Goal: Information Seeking & Learning: Compare options

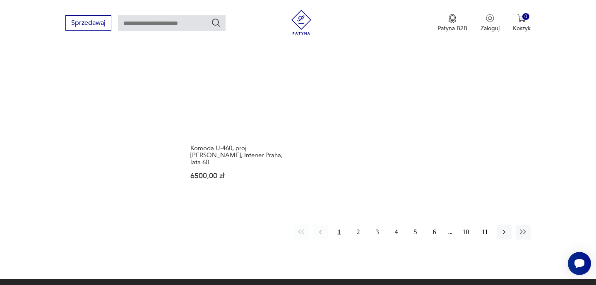
scroll to position [1058, 0]
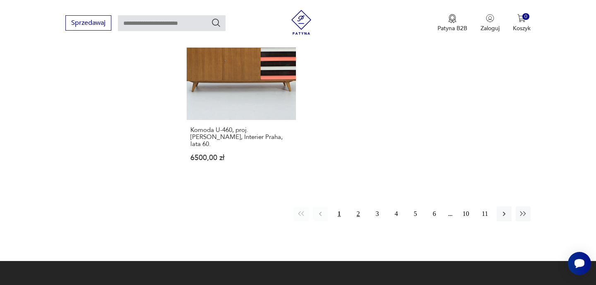
click at [355, 207] on button "2" at bounding box center [358, 214] width 15 height 15
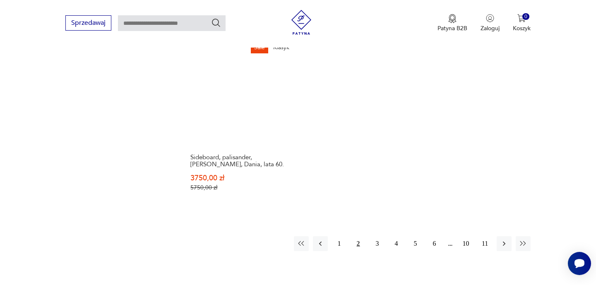
scroll to position [1011, 0]
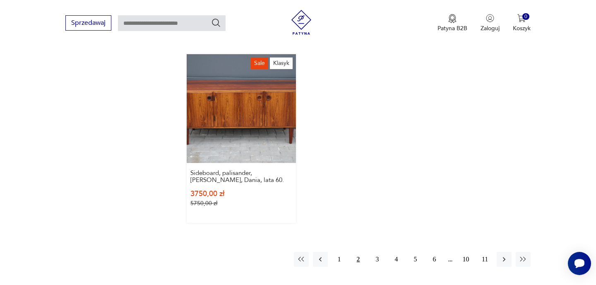
click at [286, 129] on link "Sale Klasyk Sideboard, palisander, Svend Ellekjaer, Dania, lata 60. 3750,00 zł …" at bounding box center [241, 138] width 109 height 169
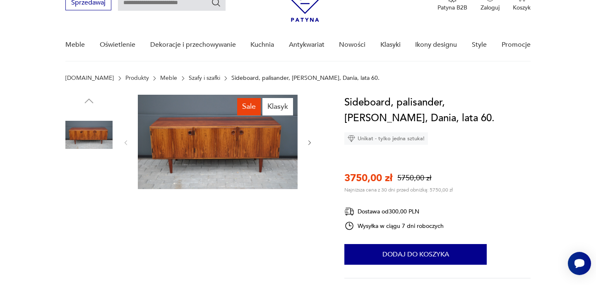
scroll to position [48, 0]
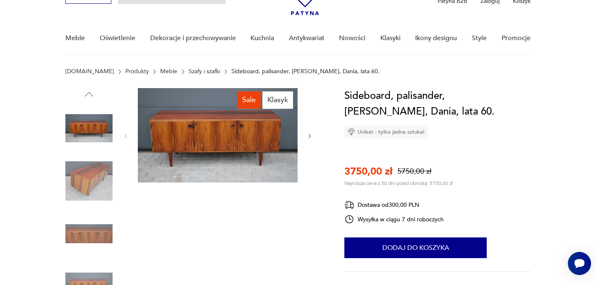
click at [307, 135] on icon "button" at bounding box center [309, 136] width 7 height 7
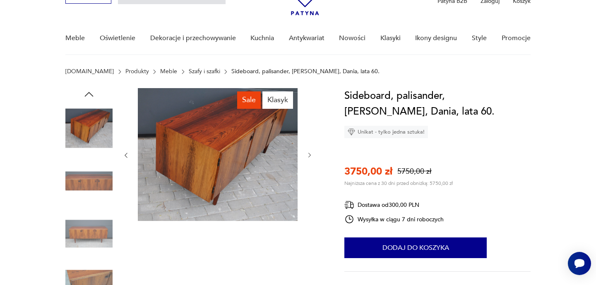
click at [307, 155] on icon "button" at bounding box center [309, 155] width 7 height 7
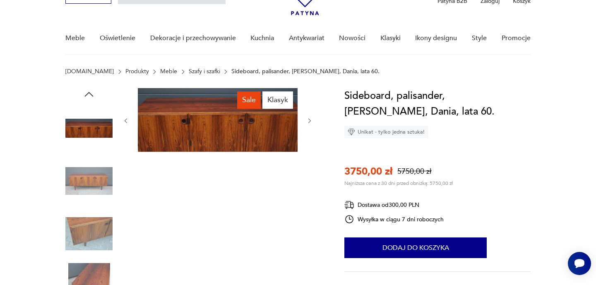
click at [307, 156] on div "Sale Klasyk" at bounding box center [218, 208] width 191 height 240
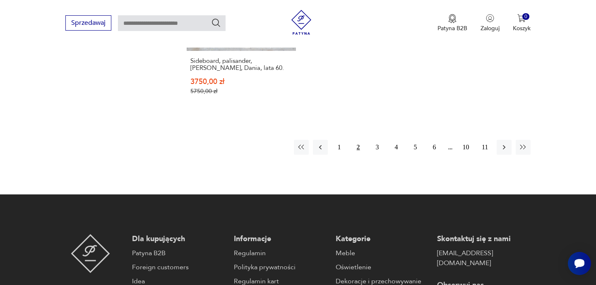
scroll to position [1168, 0]
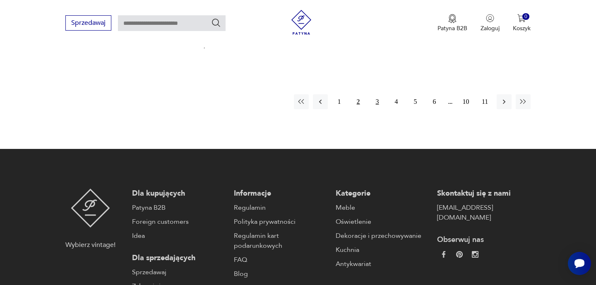
click at [380, 99] on button "3" at bounding box center [377, 101] width 15 height 15
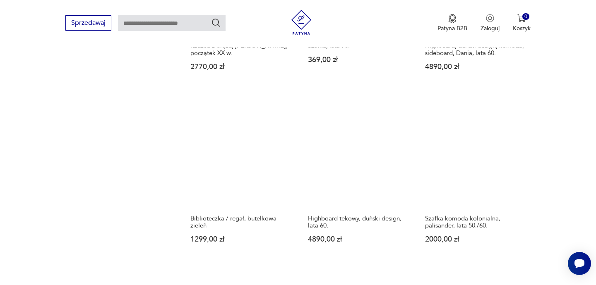
scroll to position [1012, 0]
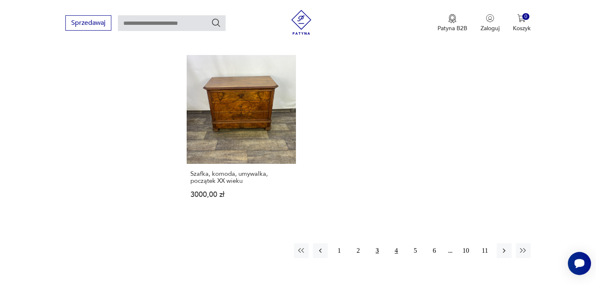
click at [394, 244] on button "4" at bounding box center [396, 251] width 15 height 15
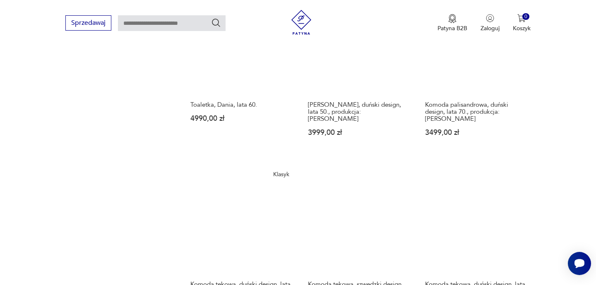
scroll to position [656, 0]
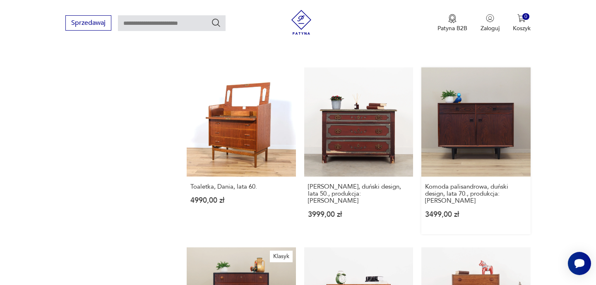
click at [485, 111] on link "Komoda palisandrowa, duński design, lata 70., produkcja: Dania 3499,00 zł" at bounding box center [476, 151] width 109 height 166
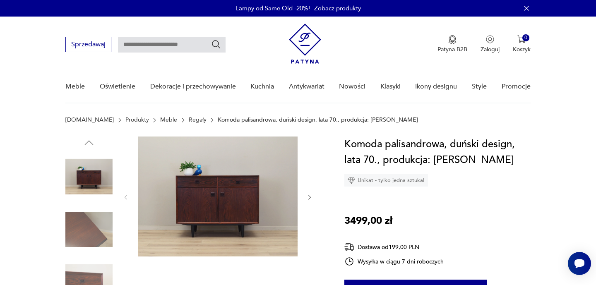
click at [310, 198] on icon "button" at bounding box center [309, 197] width 7 height 7
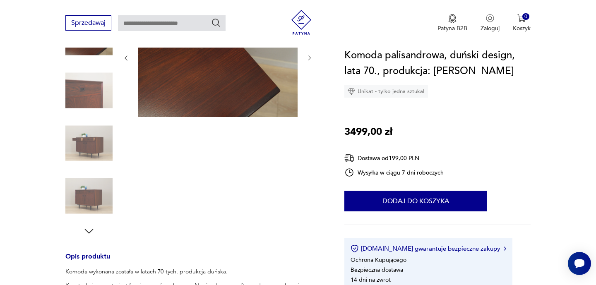
scroll to position [161, 0]
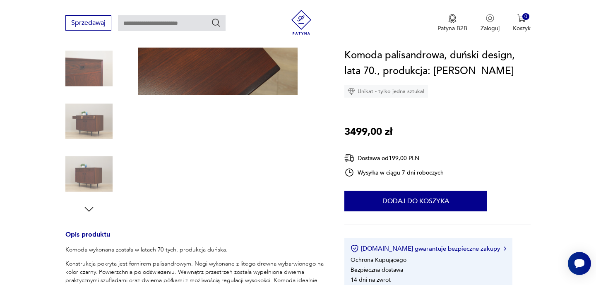
click at [93, 204] on icon "button" at bounding box center [89, 209] width 12 height 12
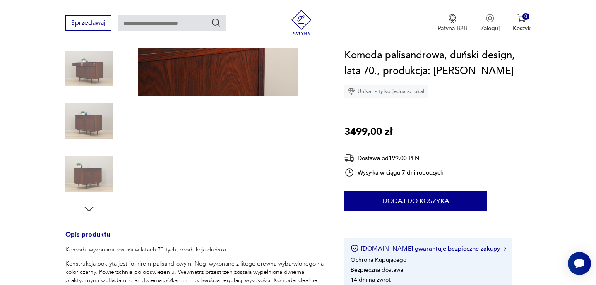
click at [94, 210] on icon "button" at bounding box center [89, 209] width 12 height 12
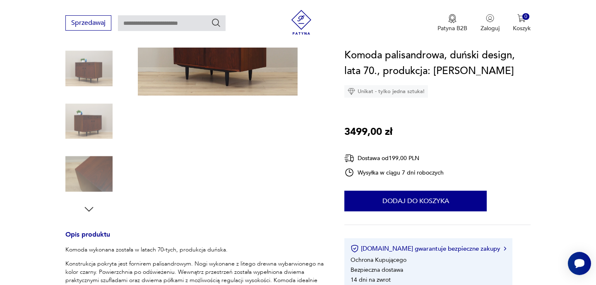
click at [94, 210] on icon "button" at bounding box center [89, 209] width 12 height 12
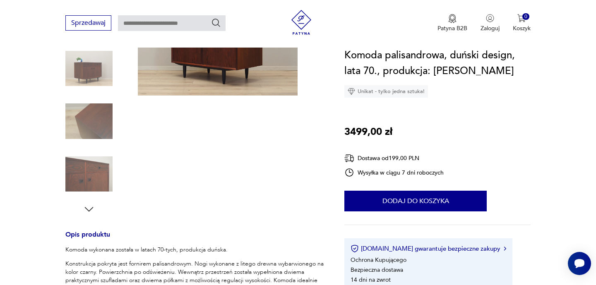
click at [94, 210] on icon "button" at bounding box center [89, 209] width 12 height 12
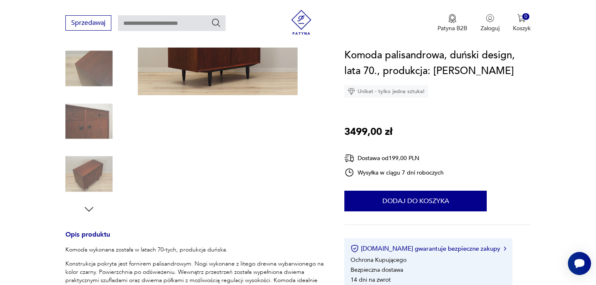
click at [94, 210] on icon "button" at bounding box center [89, 209] width 12 height 12
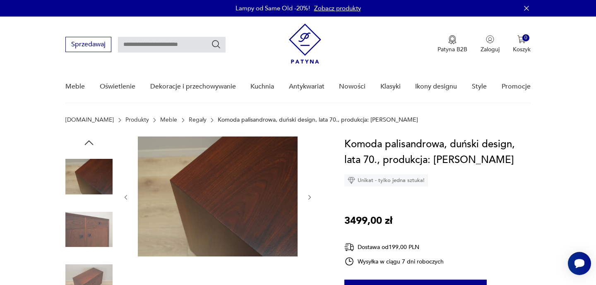
scroll to position [55, 0]
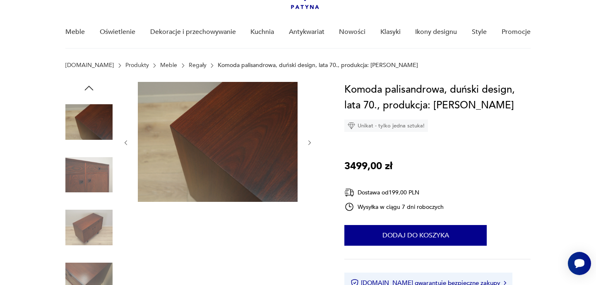
click at [94, 86] on icon "button" at bounding box center [89, 88] width 12 height 12
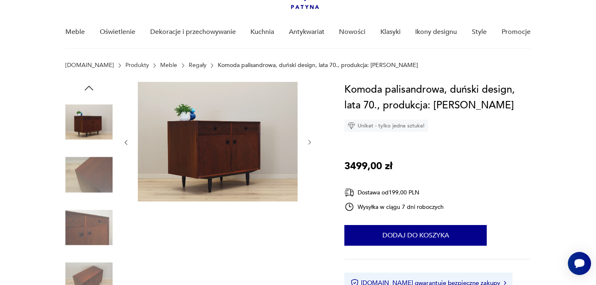
click at [93, 87] on icon "button" at bounding box center [89, 88] width 12 height 12
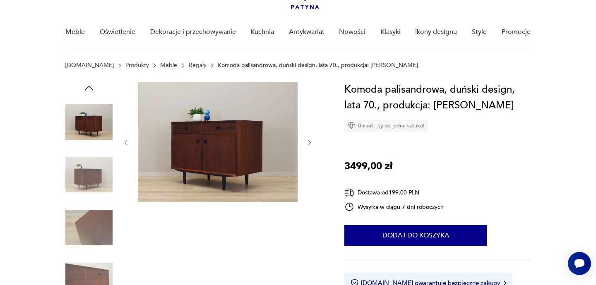
click at [93, 87] on icon "button" at bounding box center [89, 88] width 12 height 12
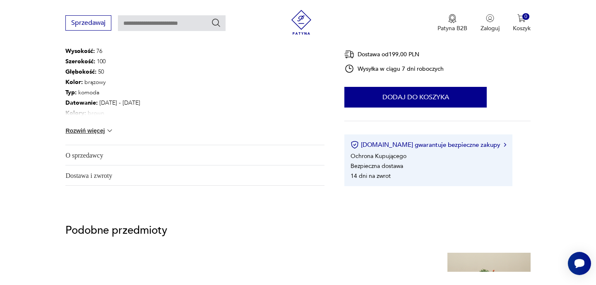
scroll to position [467, 0]
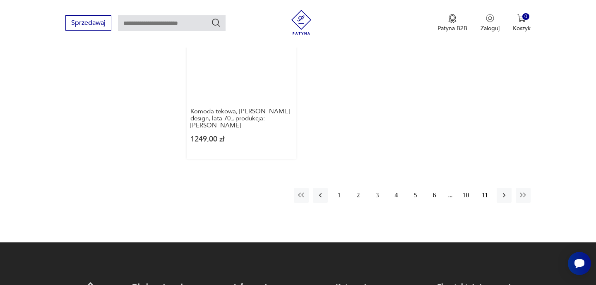
scroll to position [1091, 0]
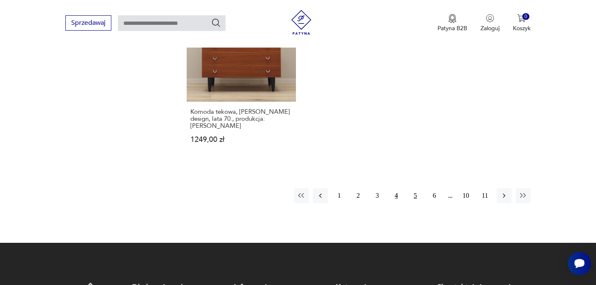
click at [413, 188] on button "5" at bounding box center [415, 195] width 15 height 15
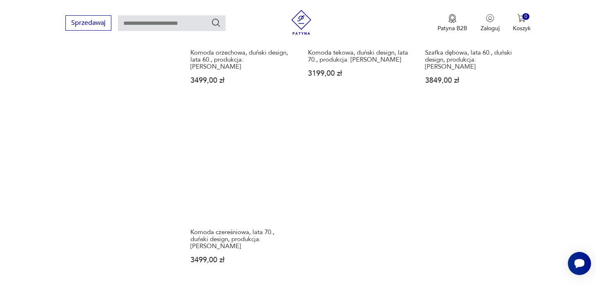
scroll to position [983, 0]
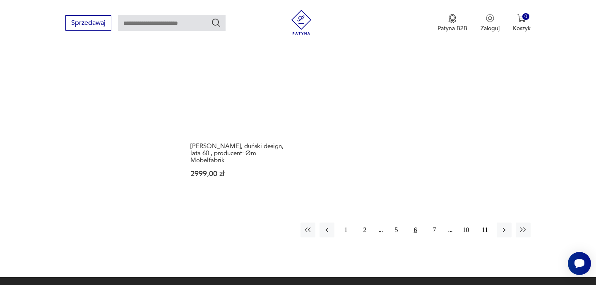
scroll to position [1042, 0]
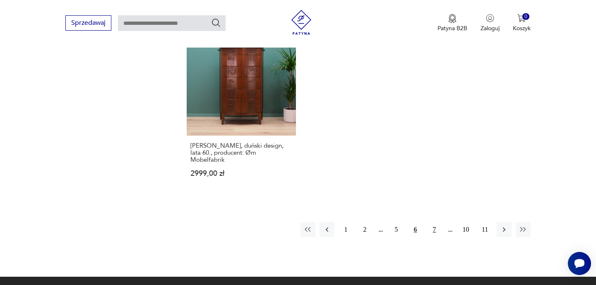
click at [432, 222] on button "7" at bounding box center [434, 229] width 15 height 15
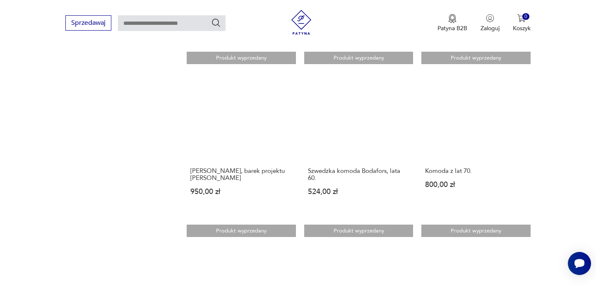
scroll to position [671, 0]
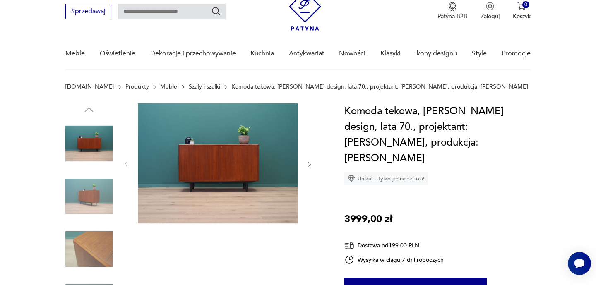
scroll to position [42, 0]
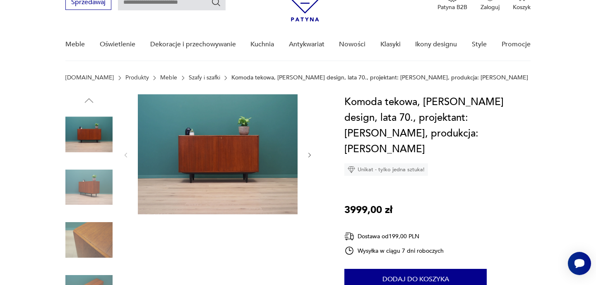
click at [311, 159] on button "button" at bounding box center [309, 155] width 7 height 8
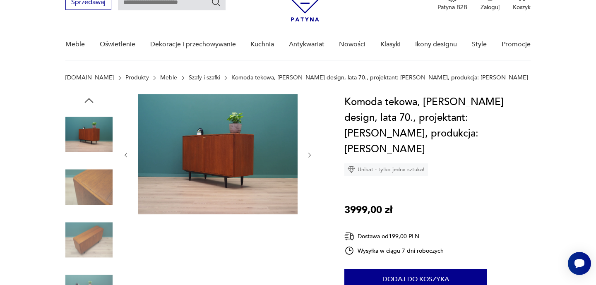
click at [311, 159] on button "button" at bounding box center [309, 155] width 7 height 8
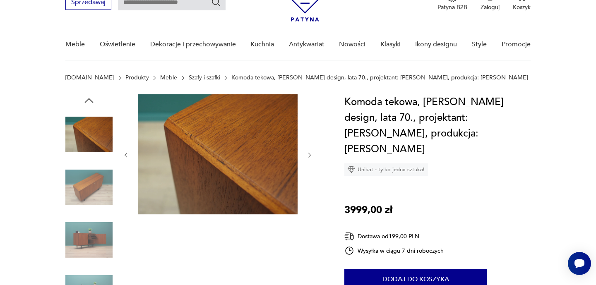
click at [310, 159] on div at bounding box center [218, 155] width 191 height 122
click at [308, 157] on icon "button" at bounding box center [309, 155] width 7 height 7
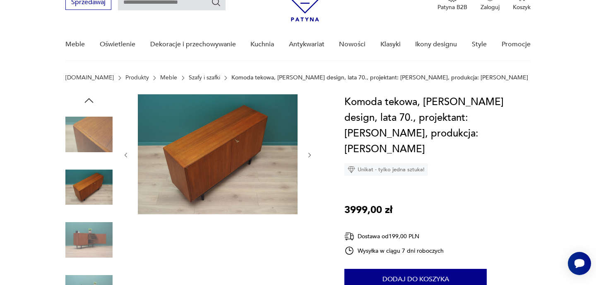
click at [308, 157] on icon "button" at bounding box center [309, 155] width 7 height 7
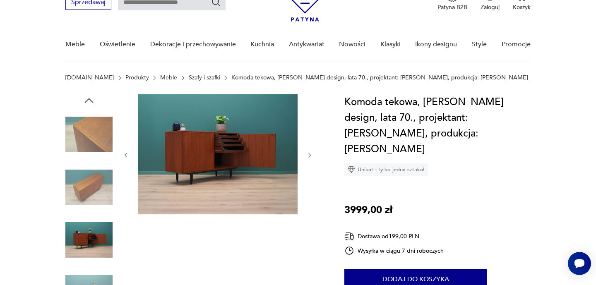
click at [308, 157] on icon "button" at bounding box center [309, 155] width 7 height 7
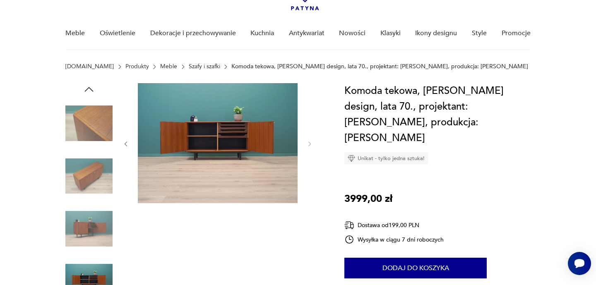
scroll to position [63, 0]
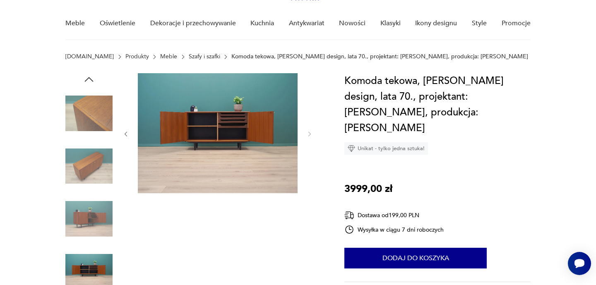
click at [133, 134] on div at bounding box center [218, 134] width 191 height 122
click at [130, 133] on div at bounding box center [218, 134] width 191 height 122
click at [127, 133] on icon "button" at bounding box center [126, 134] width 7 height 7
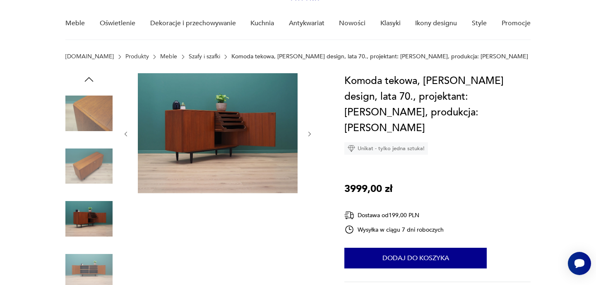
click at [127, 133] on icon "button" at bounding box center [126, 134] width 7 height 7
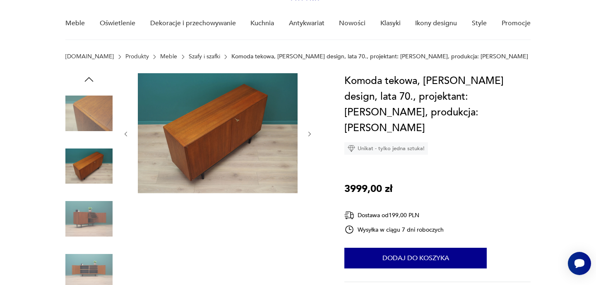
click at [127, 133] on icon "button" at bounding box center [126, 134] width 7 height 7
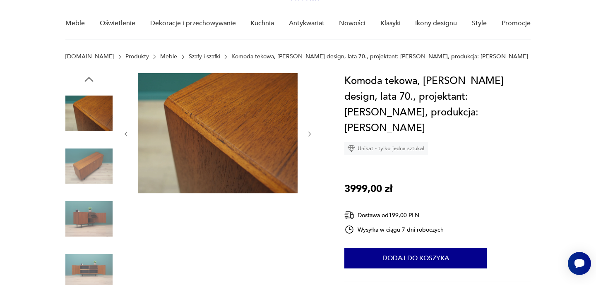
click at [127, 133] on icon "button" at bounding box center [126, 134] width 7 height 7
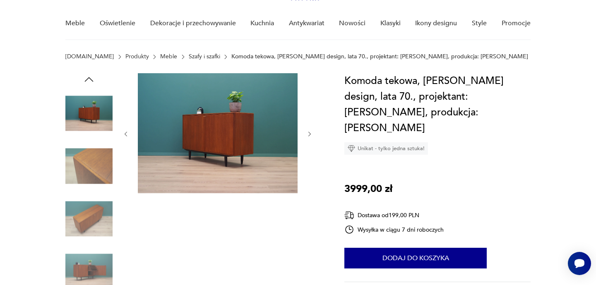
click at [127, 133] on icon "button" at bounding box center [126, 134] width 7 height 7
